Goal: Task Accomplishment & Management: Use online tool/utility

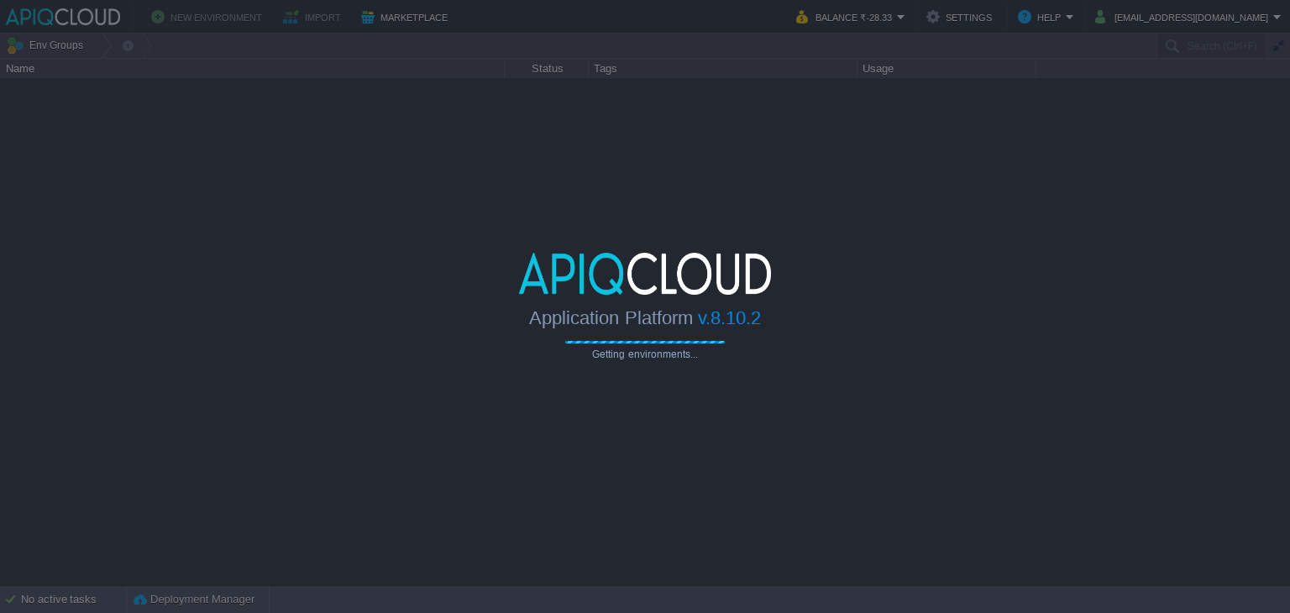
type input "Search (Ctrl+F)"
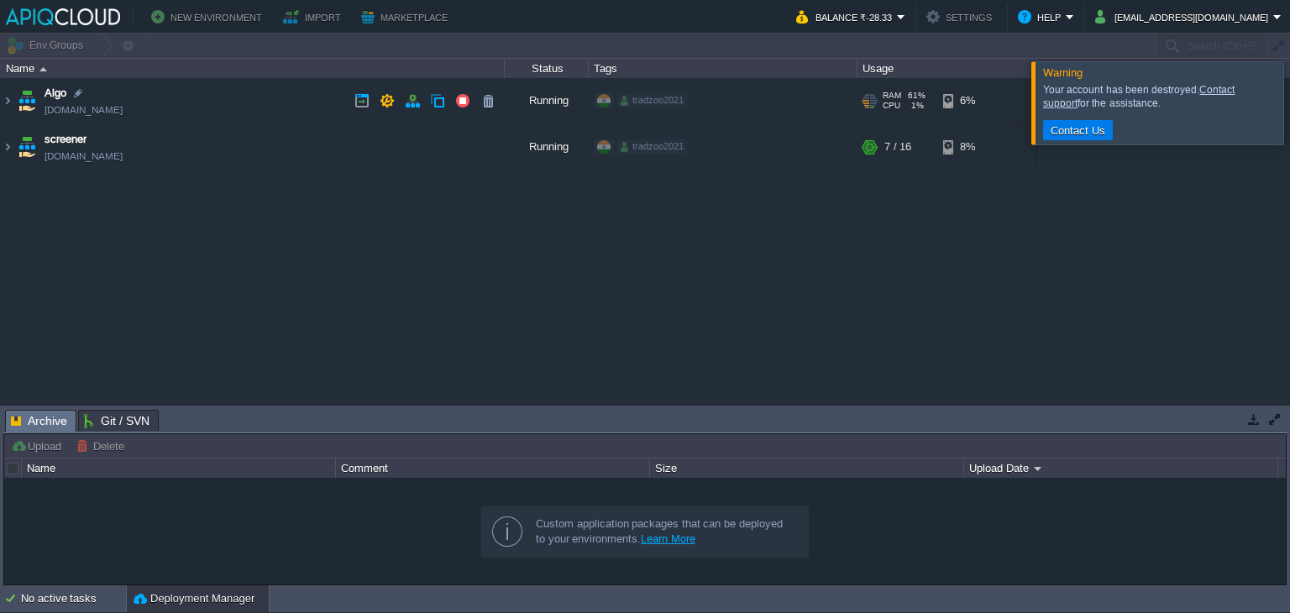
click at [313, 98] on td "Algo [DOMAIN_NAME]" at bounding box center [253, 101] width 504 height 46
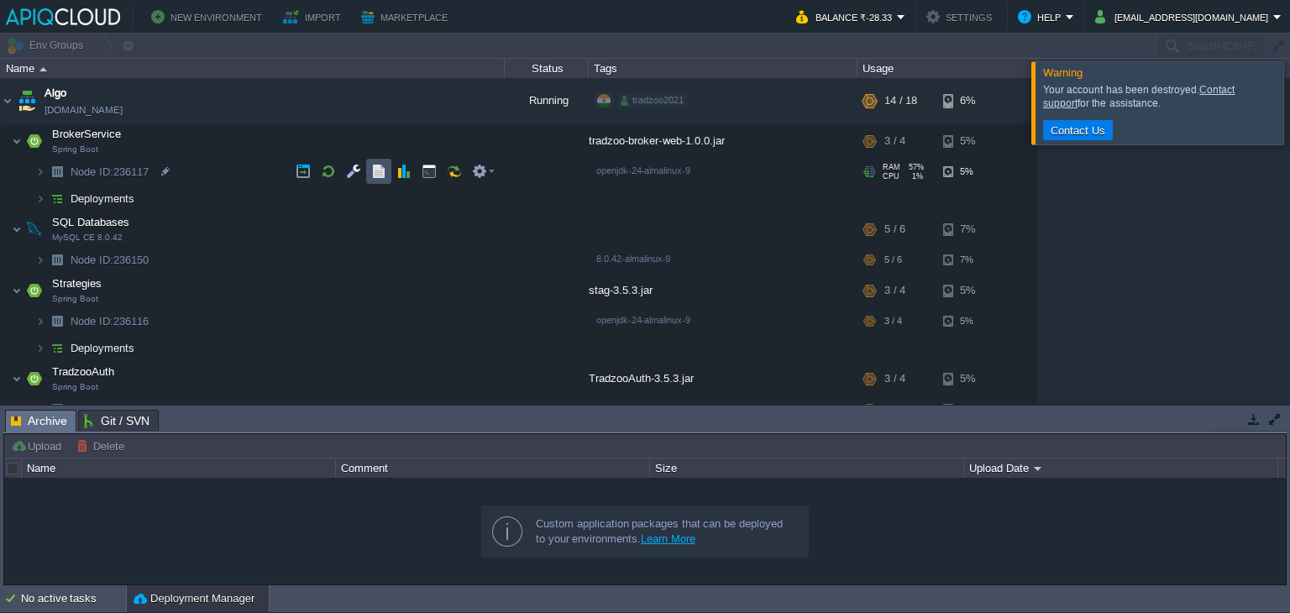
click at [376, 173] on button "button" at bounding box center [378, 171] width 15 height 15
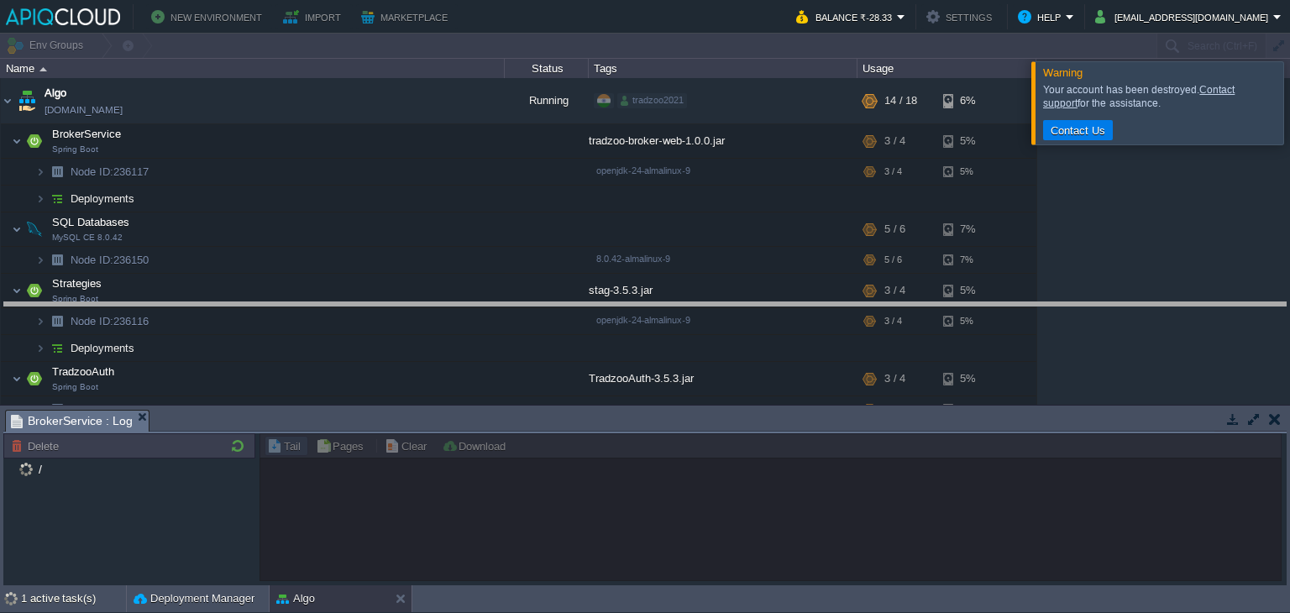
drag, startPoint x: 389, startPoint y: 412, endPoint x: 393, endPoint y: 262, distance: 149.6
click at [393, 262] on body "New Environment Import Marketplace Bonus ₹0.00 Upgrade Account Balance ₹-28.33 …" at bounding box center [645, 306] width 1290 height 613
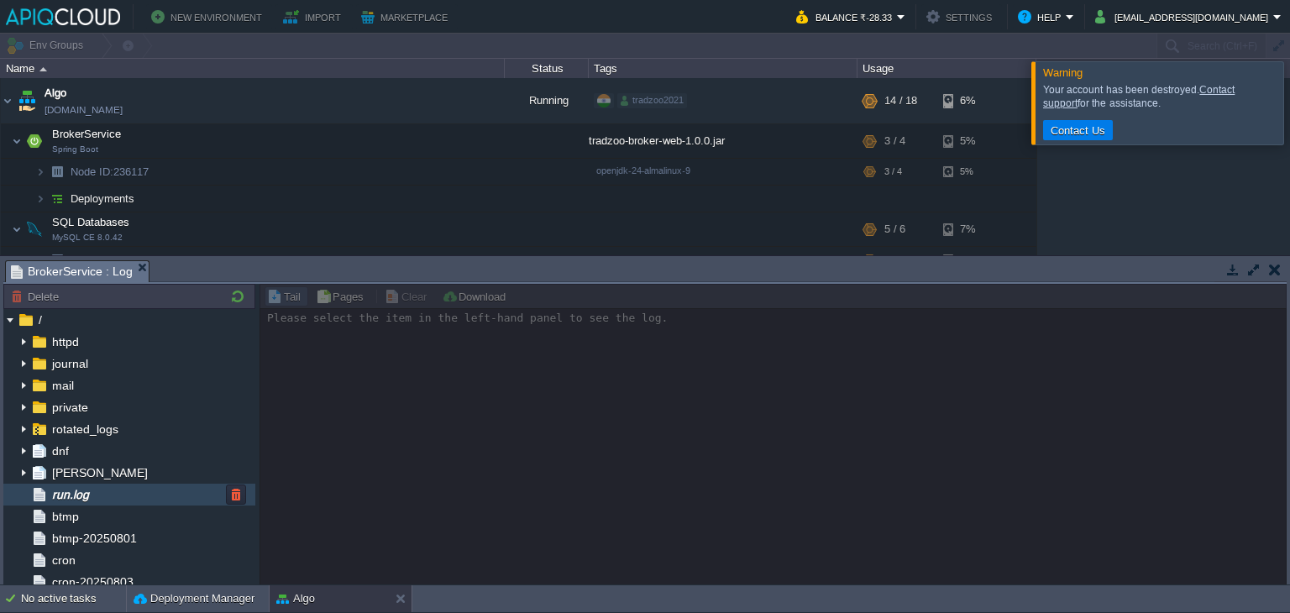
click at [113, 498] on div "run.log" at bounding box center [129, 495] width 252 height 22
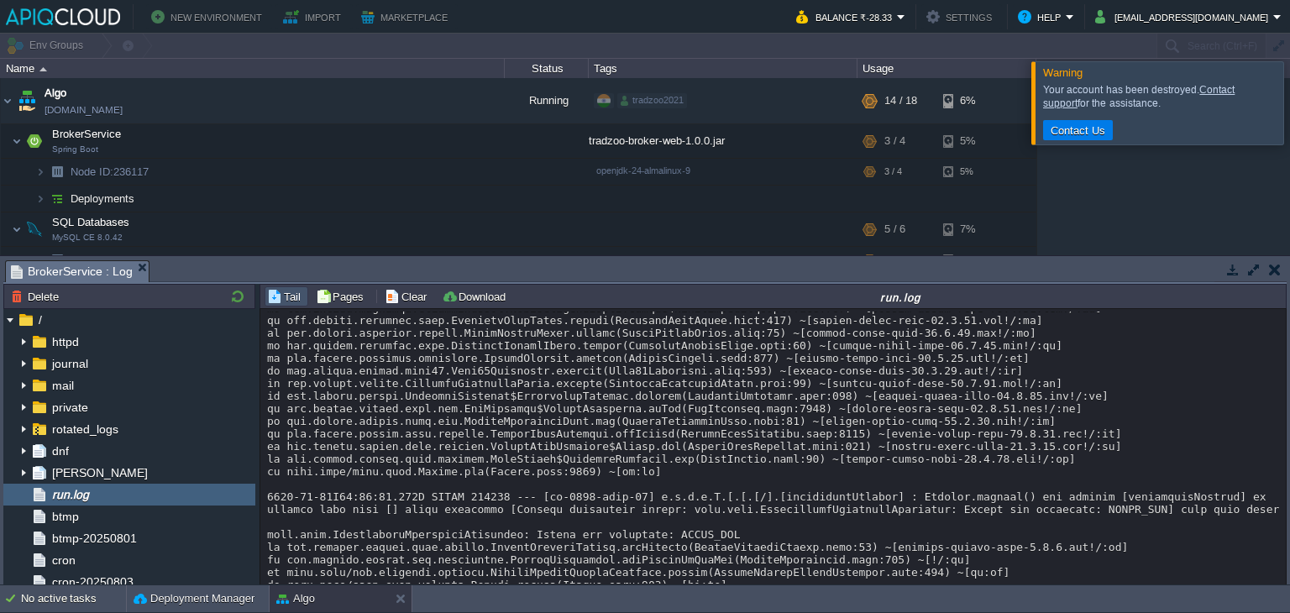
scroll to position [12217, 0]
drag, startPoint x: 272, startPoint y: 459, endPoint x: 413, endPoint y: 456, distance: 141.1
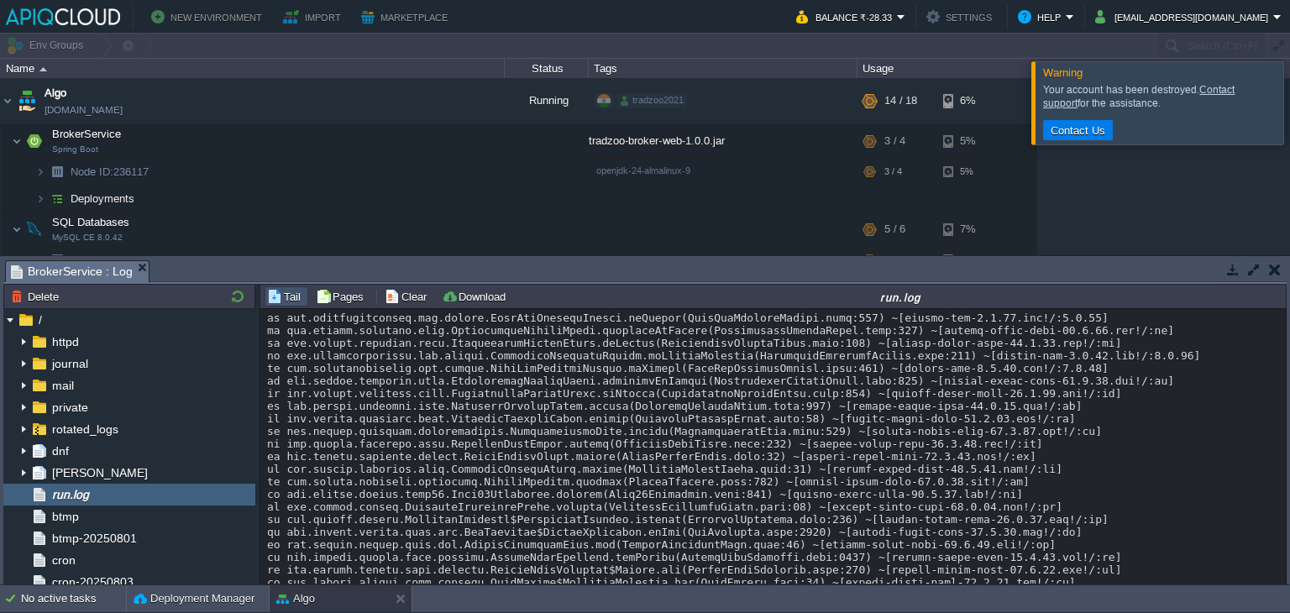
scroll to position [12932, 0]
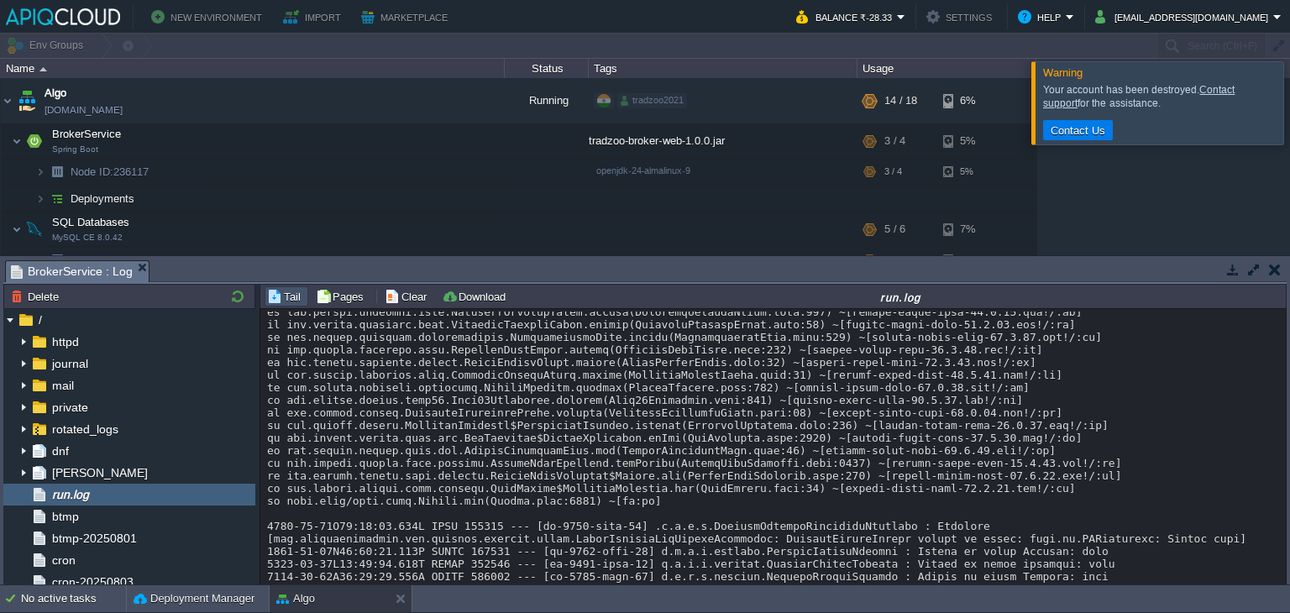
click at [1273, 266] on button "button" at bounding box center [1275, 269] width 12 height 15
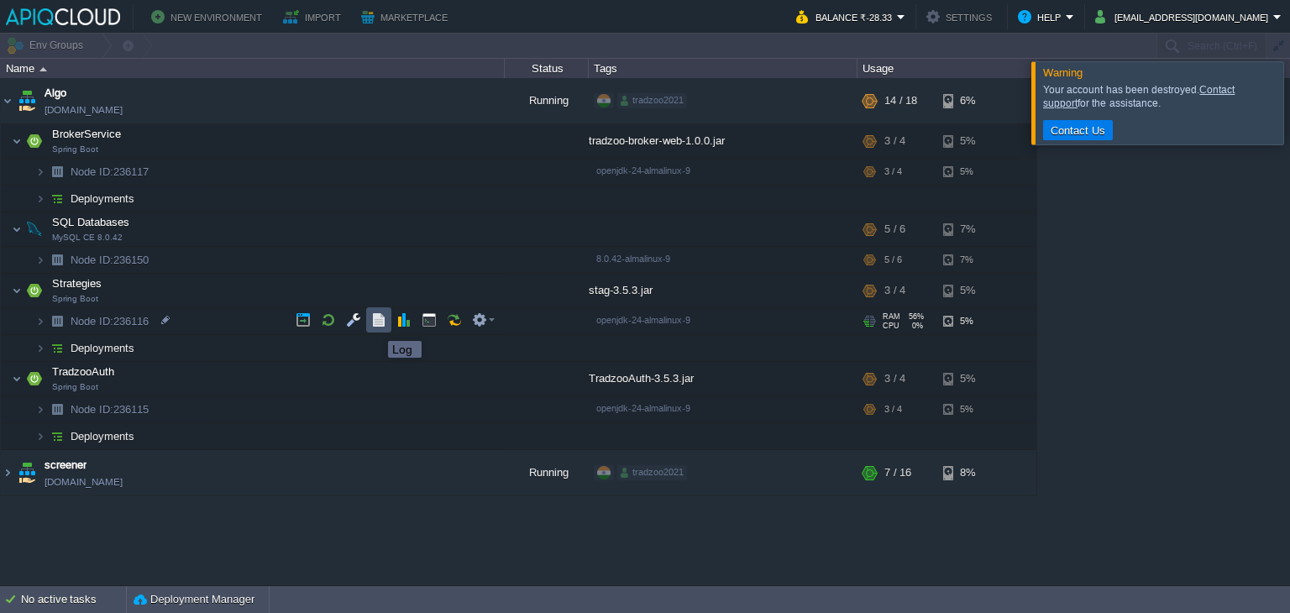
click at [375, 326] on button "button" at bounding box center [378, 319] width 15 height 15
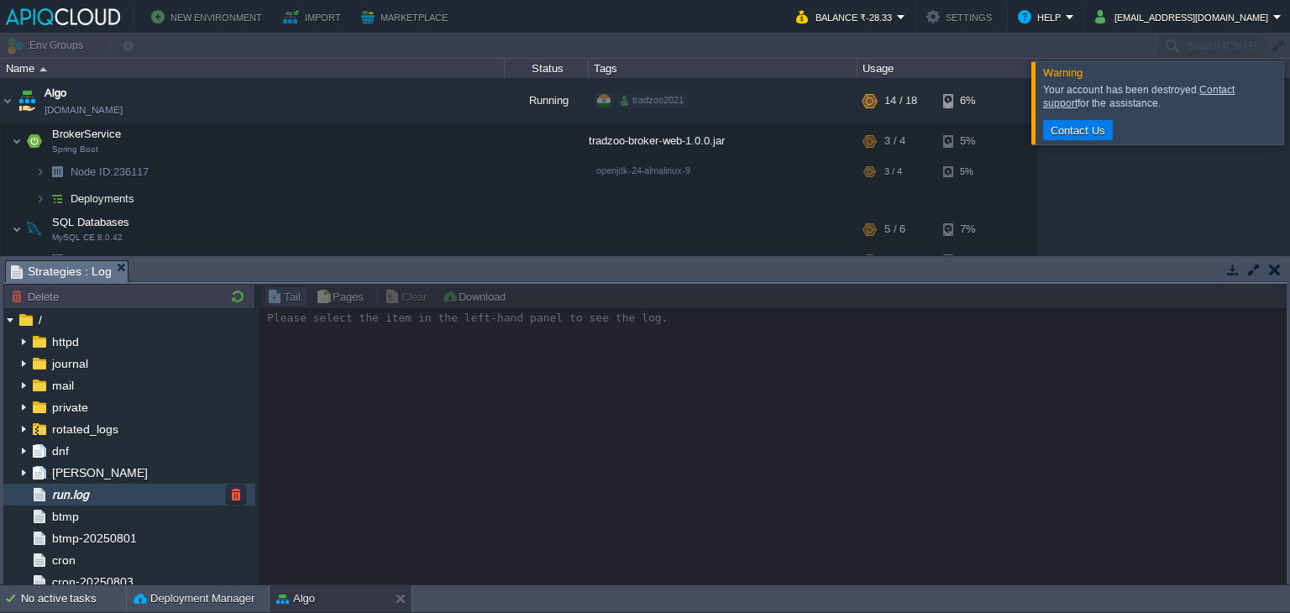
click at [50, 495] on span "run.log" at bounding box center [70, 494] width 43 height 15
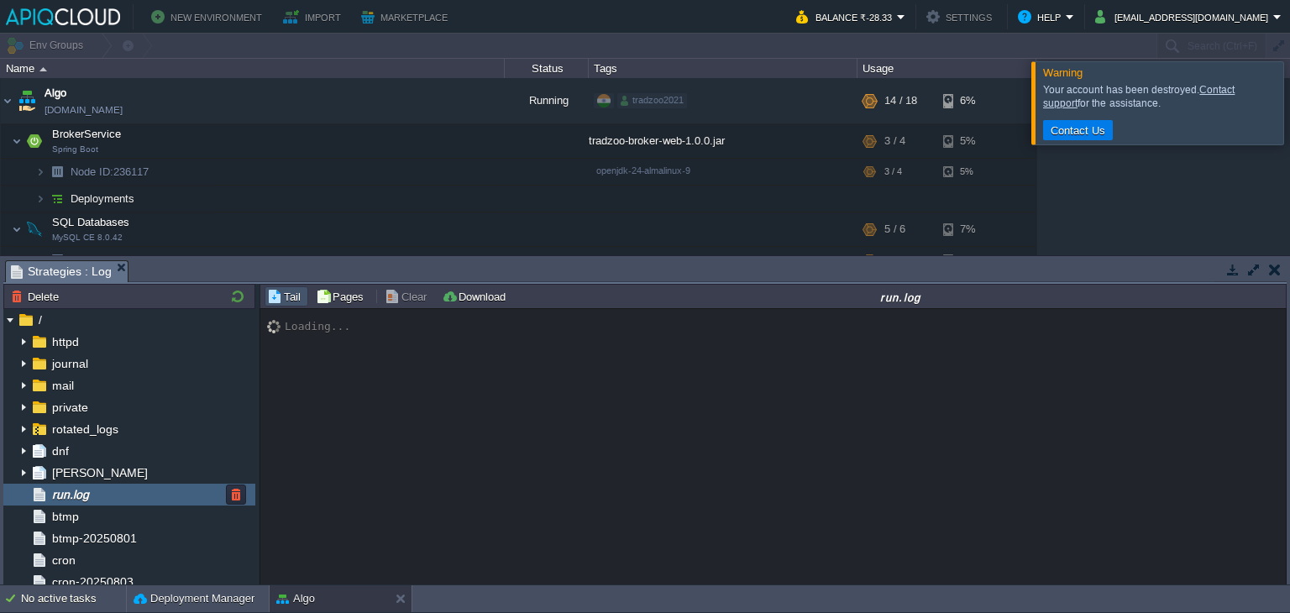
scroll to position [11188, 0]
